Goal: Task Accomplishment & Management: Use online tool/utility

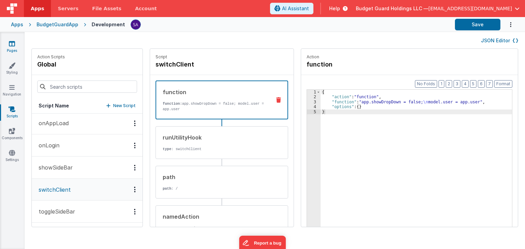
click at [7, 48] on link "Pages" at bounding box center [12, 47] width 25 height 14
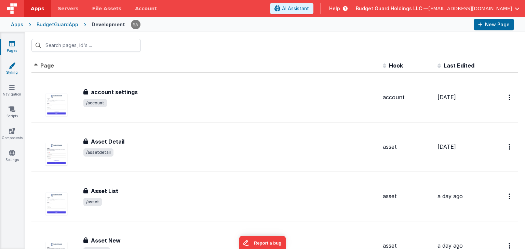
click at [10, 71] on link "Styling" at bounding box center [12, 69] width 25 height 14
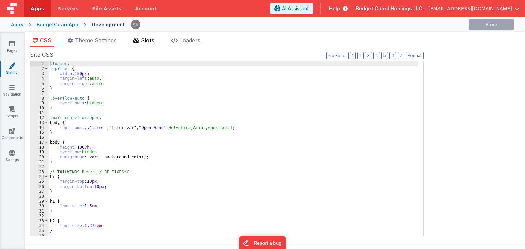
click at [157, 41] on li "Slots" at bounding box center [143, 41] width 27 height 11
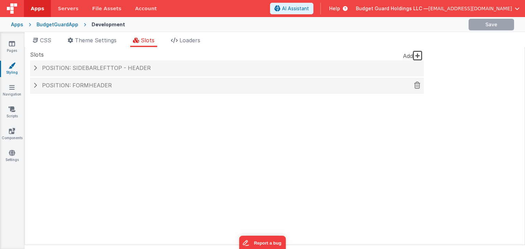
click at [142, 81] on div "Position: formHeader" at bounding box center [227, 86] width 394 height 16
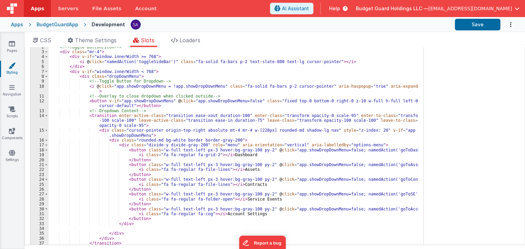
scroll to position [134, 0]
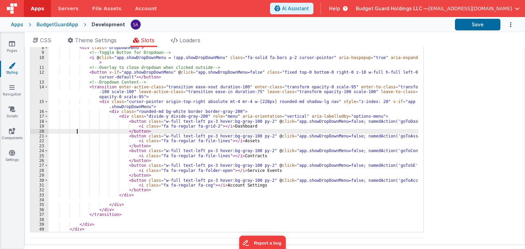
click at [78, 133] on div "< div v-if = "!model?._hideHeader" class = "flex items-center p-3 border-y bord…" at bounding box center [234, 126] width 370 height 231
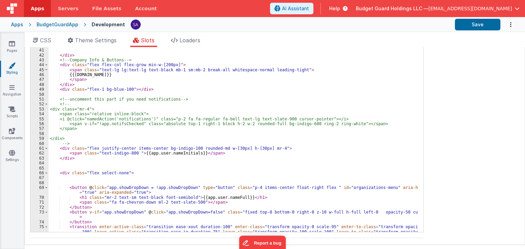
scroll to position [143, 0]
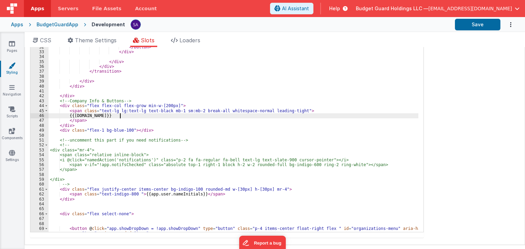
click at [120, 116] on div "< i class = "fa fa-regular fa-file-lines" > </ i > Contracts </ button > < butt…" at bounding box center [234, 128] width 370 height 236
click at [149, 121] on div "< i class = "fa fa-regular fa-file-lines" > </ i > Contracts </ button > < butt…" at bounding box center [234, 128] width 370 height 236
click at [109, 115] on div "< i class = "fa fa-regular fa-file-lines" > </ i > Contracts </ button > < butt…" at bounding box center [234, 128] width 370 height 236
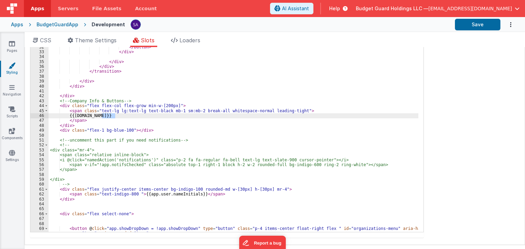
click at [121, 115] on div "< i class = "fa fa-regular fa-file-lines" > </ i > Contracts </ button > < butt…" at bounding box center [234, 128] width 370 height 236
drag, startPoint x: 126, startPoint y: 115, endPoint x: 102, endPoint y: 115, distance: 23.2
click at [102, 115] on div "< i class = "fa fa-regular fa-file-lines" > </ i > Contracts </ button > < butt…" at bounding box center [234, 128] width 370 height 236
click at [124, 115] on div "< i class = "fa fa-regular fa-file-lines" > </ i > Contracts </ button > < butt…" at bounding box center [234, 121] width 370 height 221
click at [124, 115] on div "< i class = "fa fa-regular fa-file-lines" > </ i > Contracts </ button > < butt…" at bounding box center [234, 128] width 370 height 236
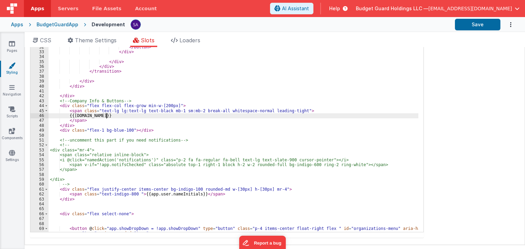
click at [107, 114] on div "< i class = "fa fa-regular fa-file-lines" > </ i > Contracts </ button > < butt…" at bounding box center [234, 128] width 370 height 236
drag, startPoint x: 102, startPoint y: 115, endPoint x: 126, endPoint y: 117, distance: 24.0
click at [126, 117] on div "< i class = "fa fa-regular fa-file-lines" > </ i > Contracts </ button > < butt…" at bounding box center [234, 128] width 370 height 236
click at [467, 23] on button "Save" at bounding box center [477, 25] width 45 height 12
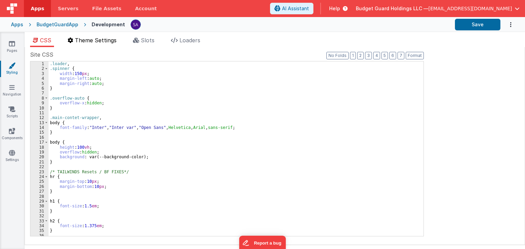
click at [76, 42] on span "Theme Settings" at bounding box center [96, 40] width 42 height 7
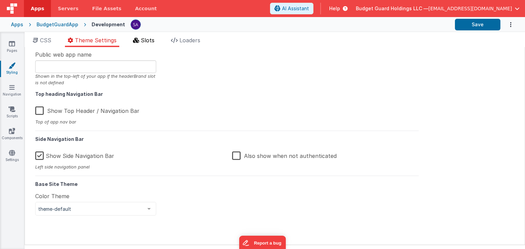
click at [149, 43] on span "Slots" at bounding box center [148, 40] width 14 height 7
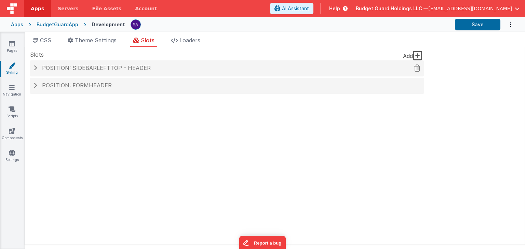
click at [92, 70] on span "Position: sidebarLeftTop - header" at bounding box center [96, 68] width 109 height 7
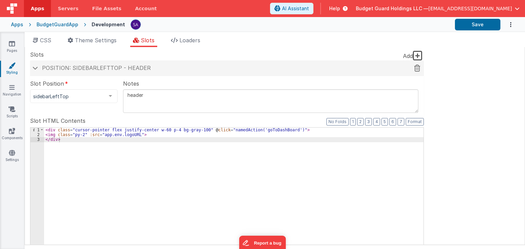
click at [74, 68] on span "Position: sidebarLeftTop - header" at bounding box center [96, 68] width 109 height 7
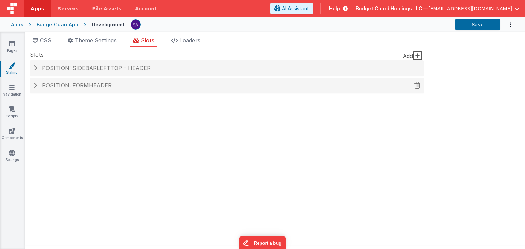
click at [76, 86] on span "Position: formHeader" at bounding box center [77, 85] width 70 height 7
